Goal: Task Accomplishment & Management: Manage account settings

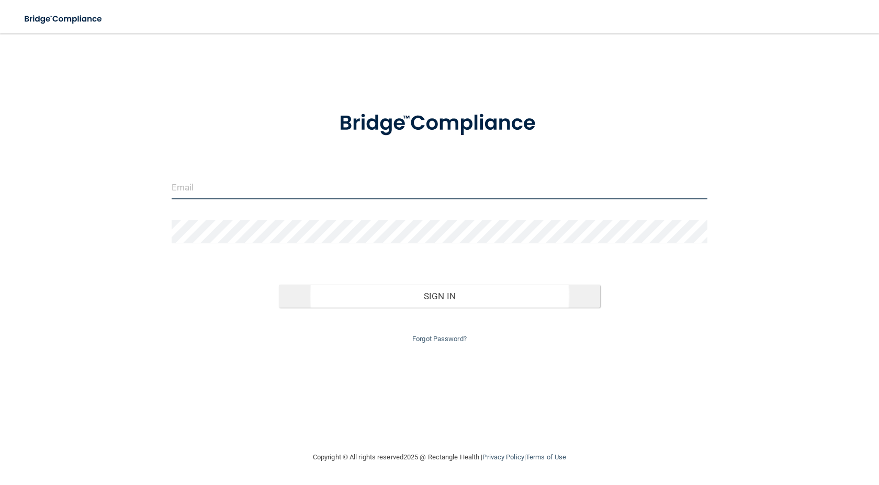
type input "[PERSON_NAME][EMAIL_ADDRESS][DOMAIN_NAME]"
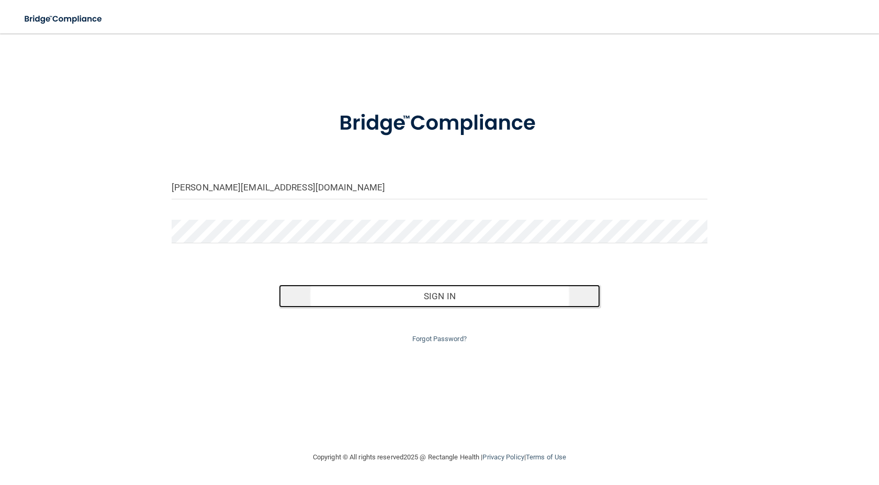
click at [440, 298] on button "Sign In" at bounding box center [439, 295] width 321 height 23
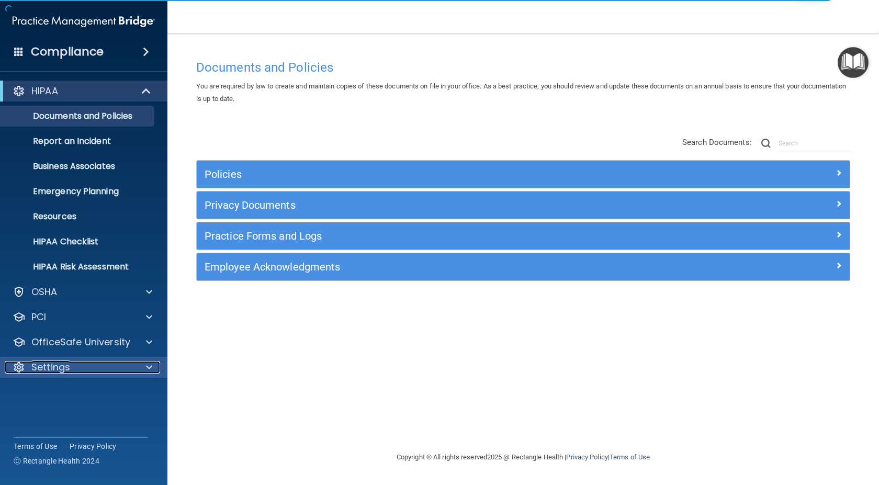
click at [153, 366] on div at bounding box center [147, 367] width 26 height 13
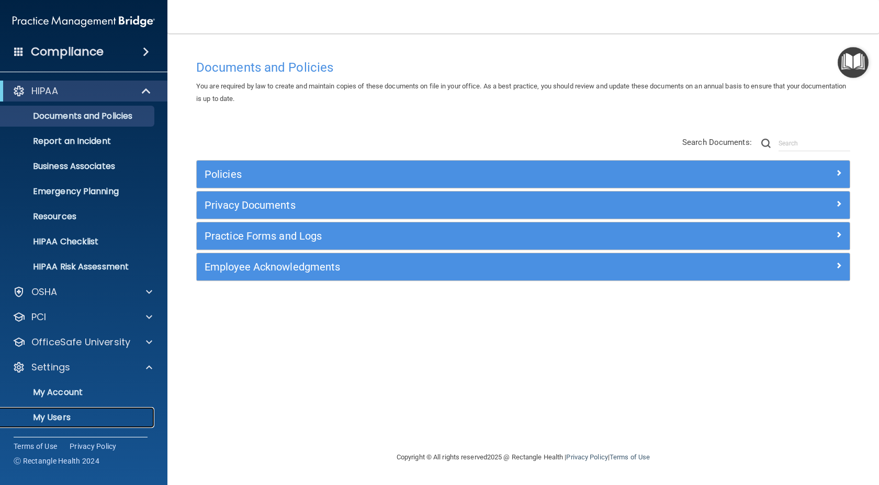
click at [55, 414] on p "My Users" at bounding box center [78, 417] width 143 height 10
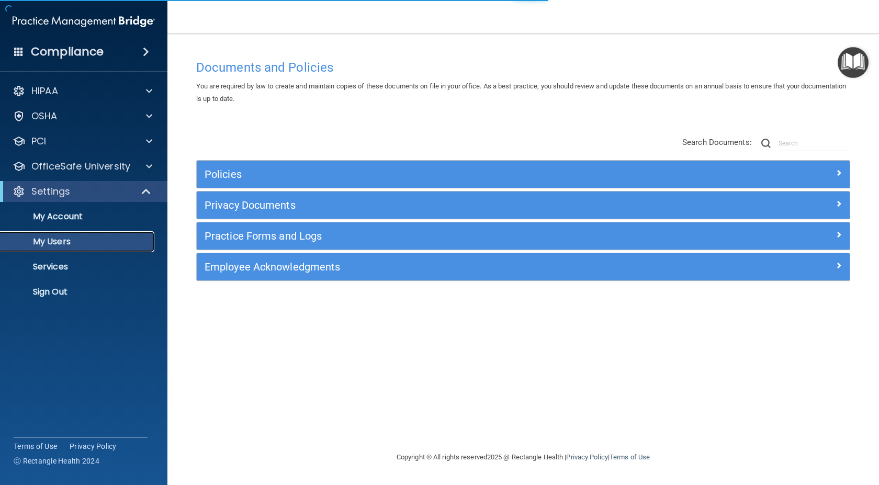
select select "20"
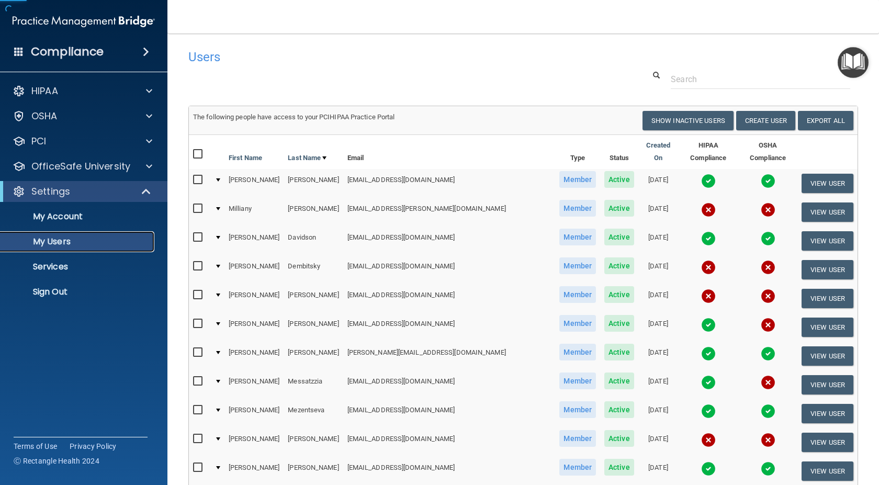
click at [48, 241] on p "My Users" at bounding box center [78, 241] width 143 height 10
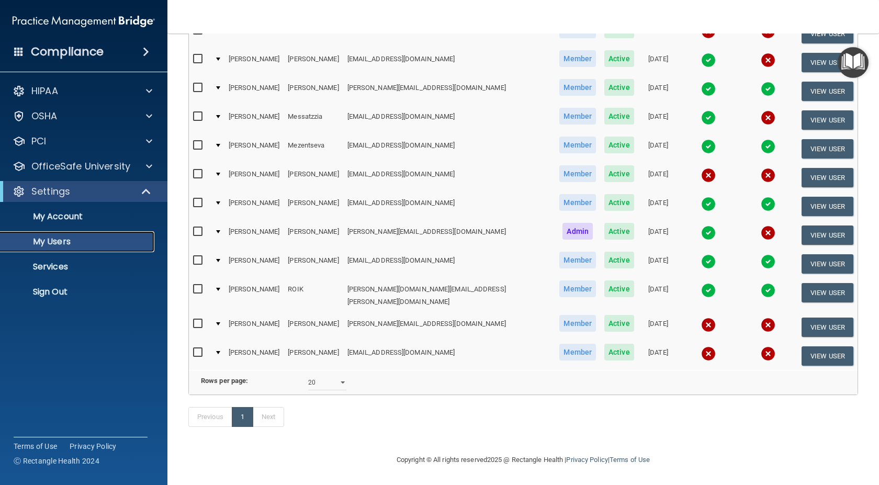
scroll to position [266, 0]
